Goal: Browse casually: Explore the website without a specific task or goal

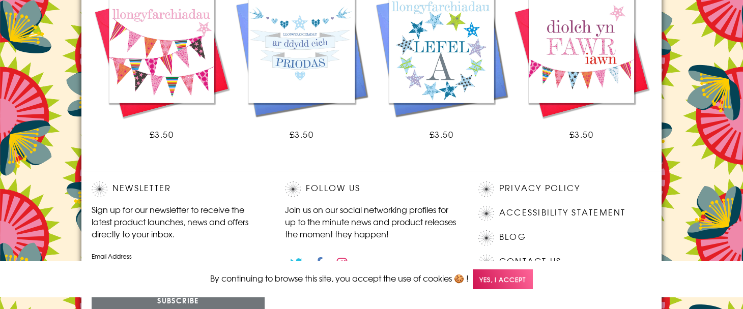
scroll to position [740, 0]
